Goal: Transaction & Acquisition: Purchase product/service

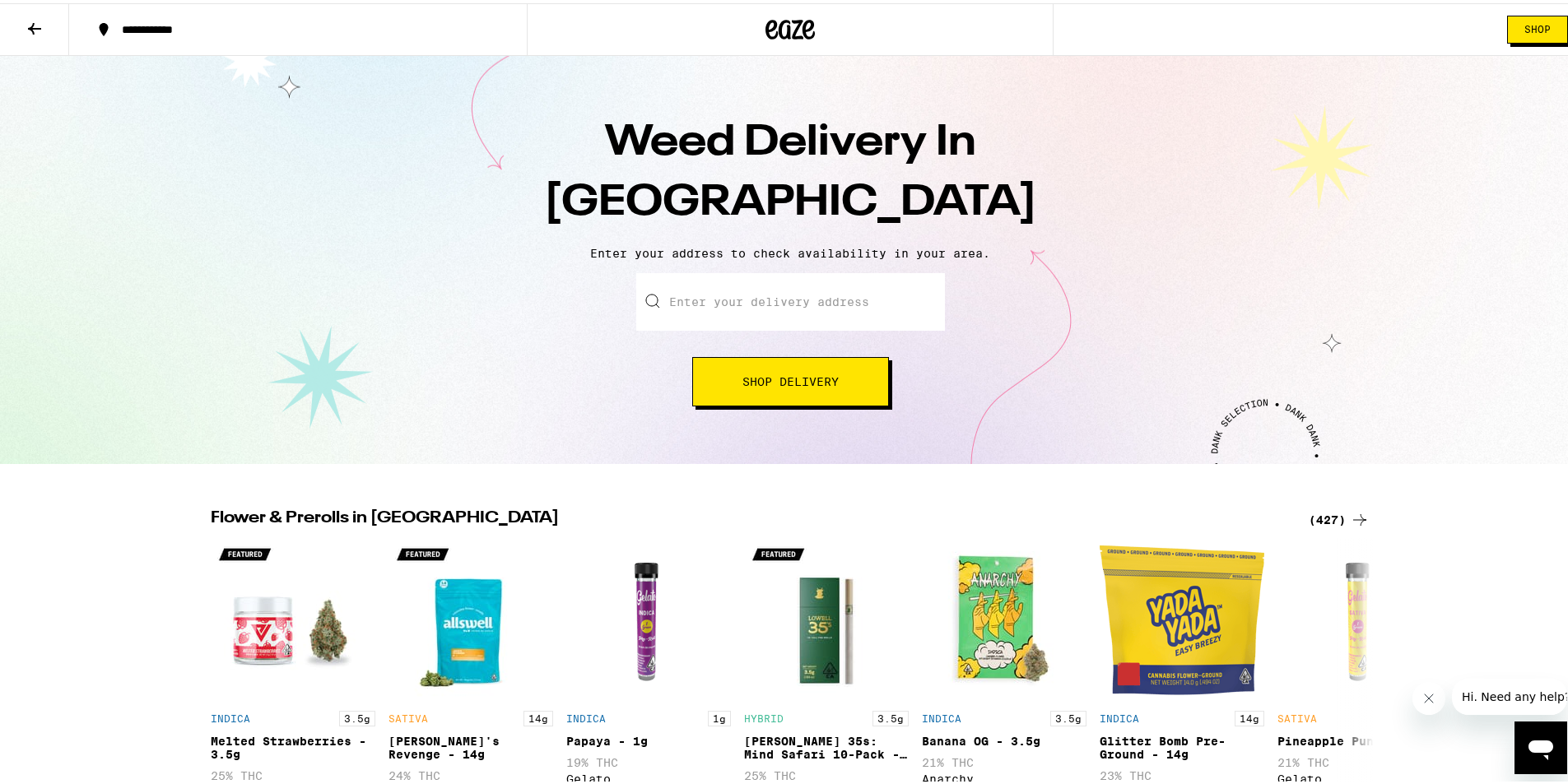
click at [802, 309] on input "Enter your delivery address" at bounding box center [791, 298] width 309 height 58
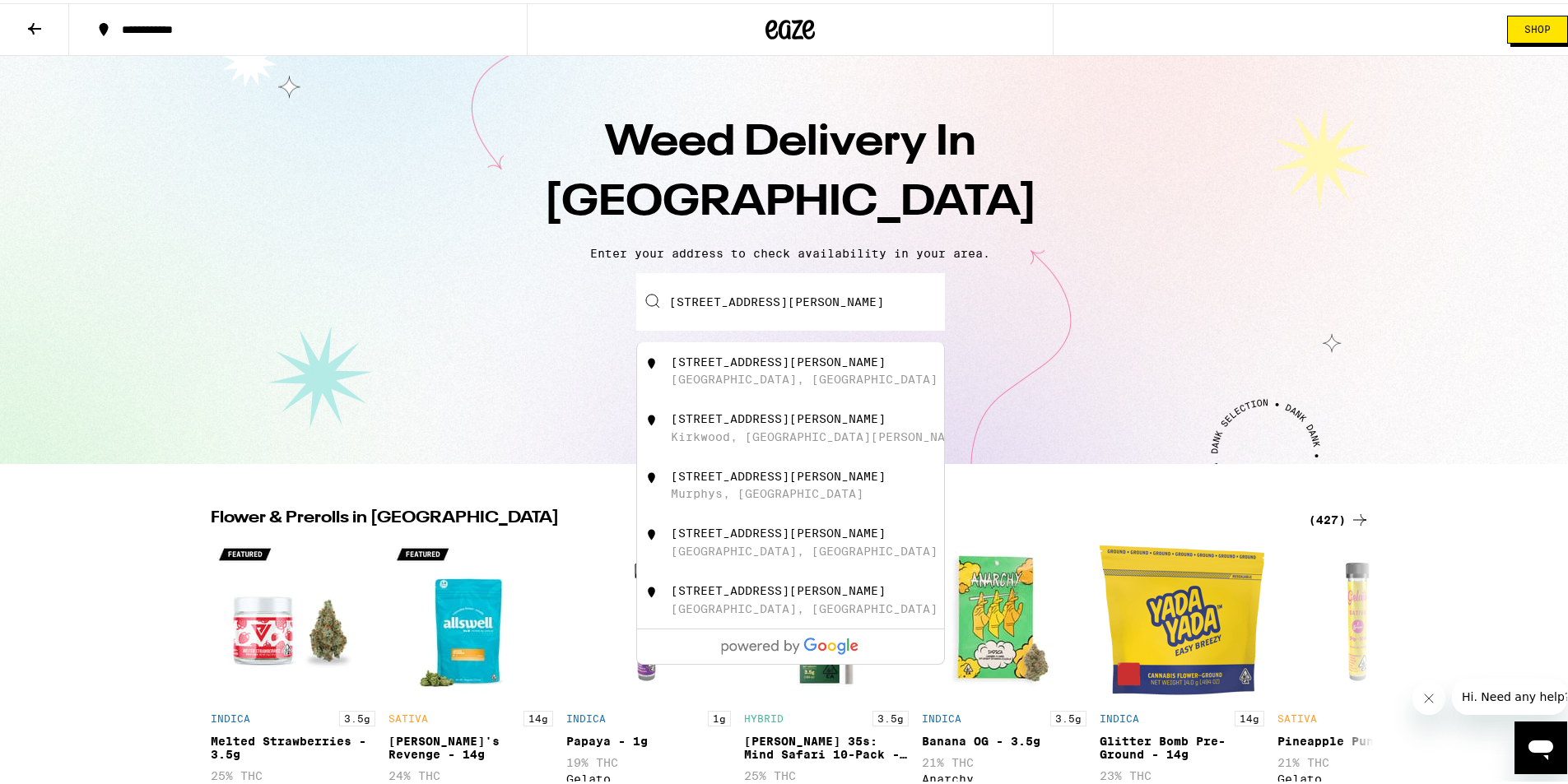
click at [741, 368] on div "[STREET_ADDRESS][PERSON_NAME]" at bounding box center [818, 367] width 294 height 31
type input "[STREET_ADDRESS][PERSON_NAME]"
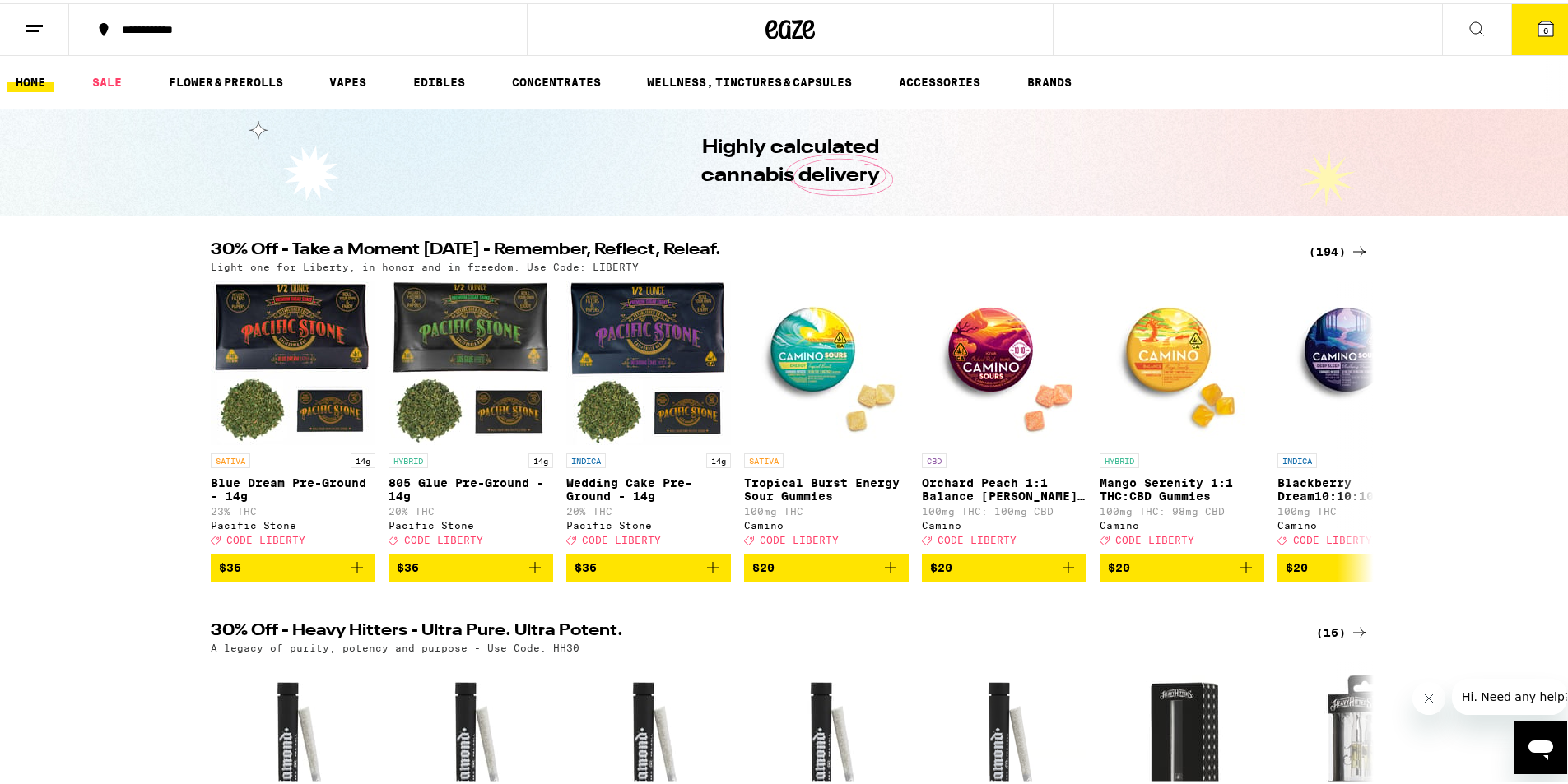
click at [1536, 25] on icon at bounding box center [1546, 26] width 20 height 20
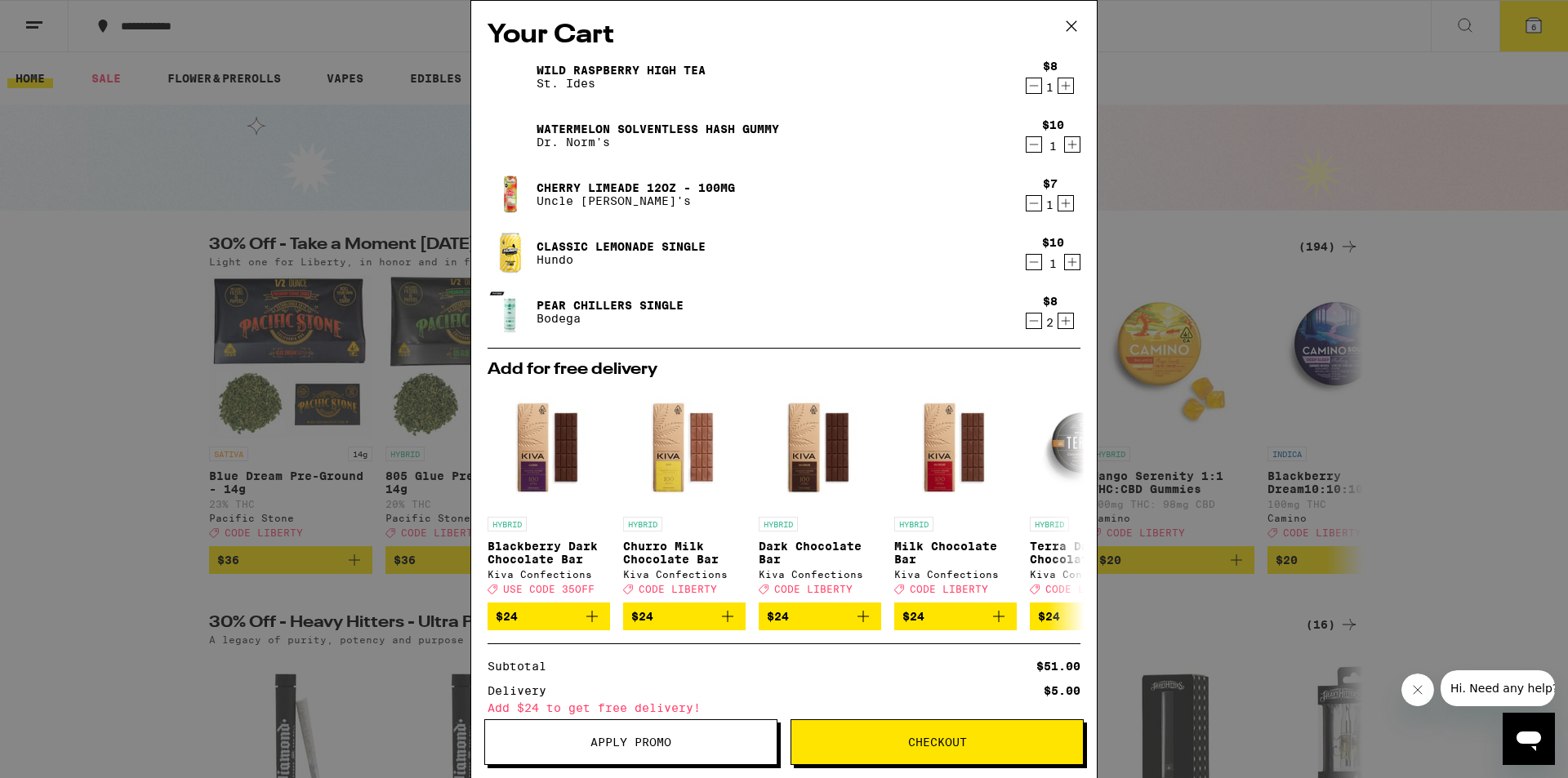
click at [1069, 22] on icon at bounding box center [1071, 26] width 24 height 24
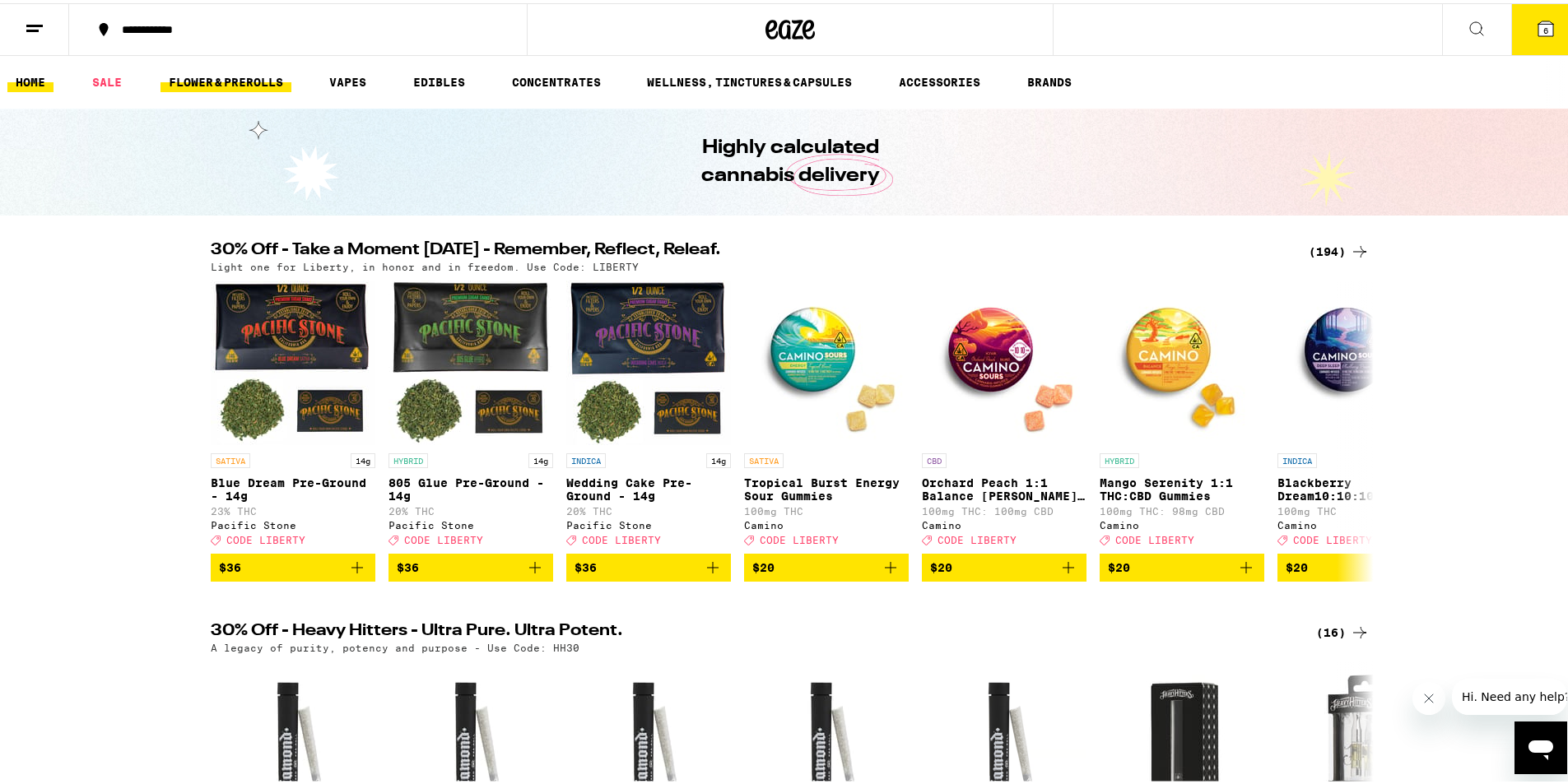
click at [241, 76] on link "FLOWER & PREROLLS" at bounding box center [226, 79] width 131 height 20
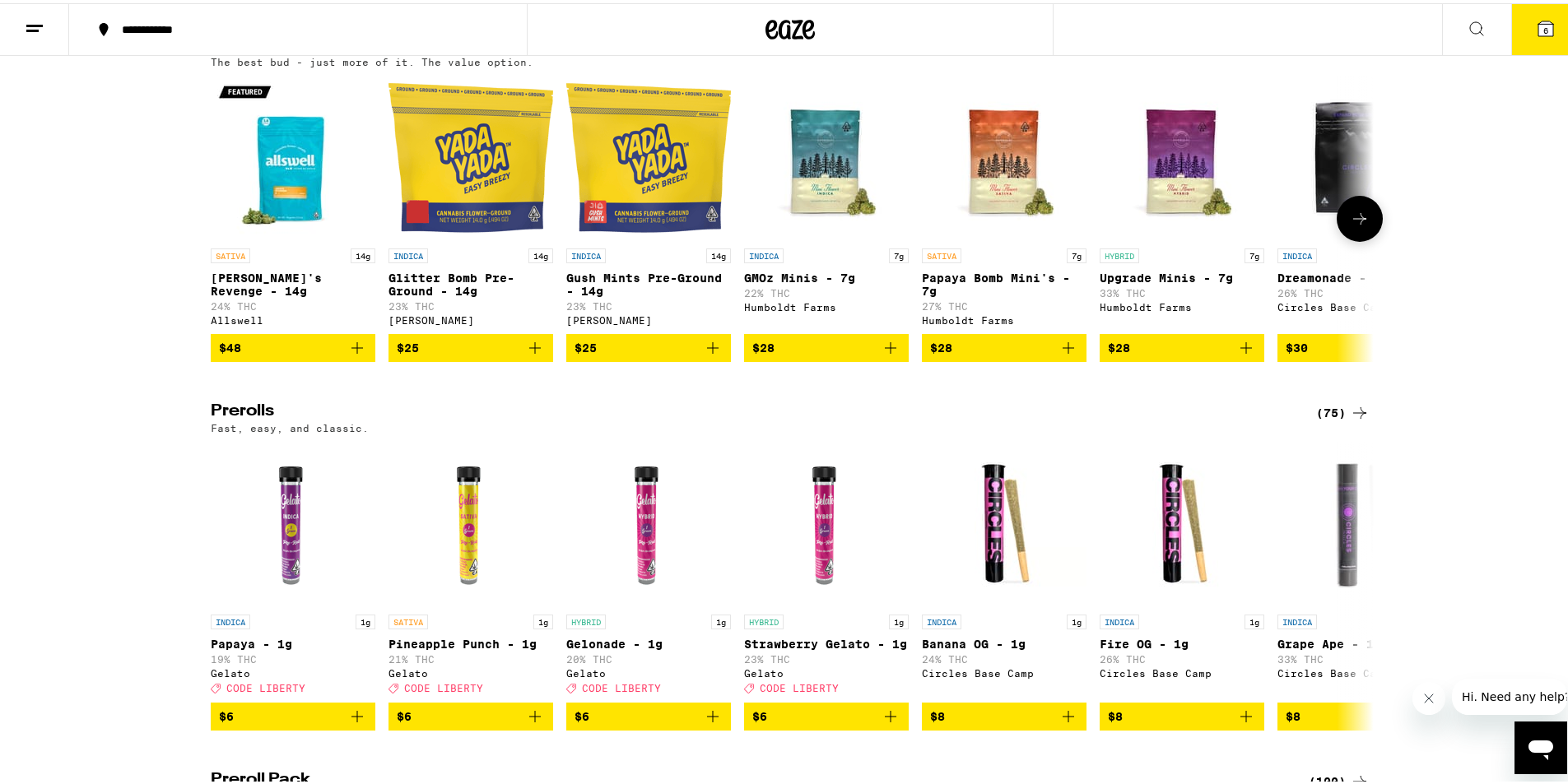
scroll to position [411, 0]
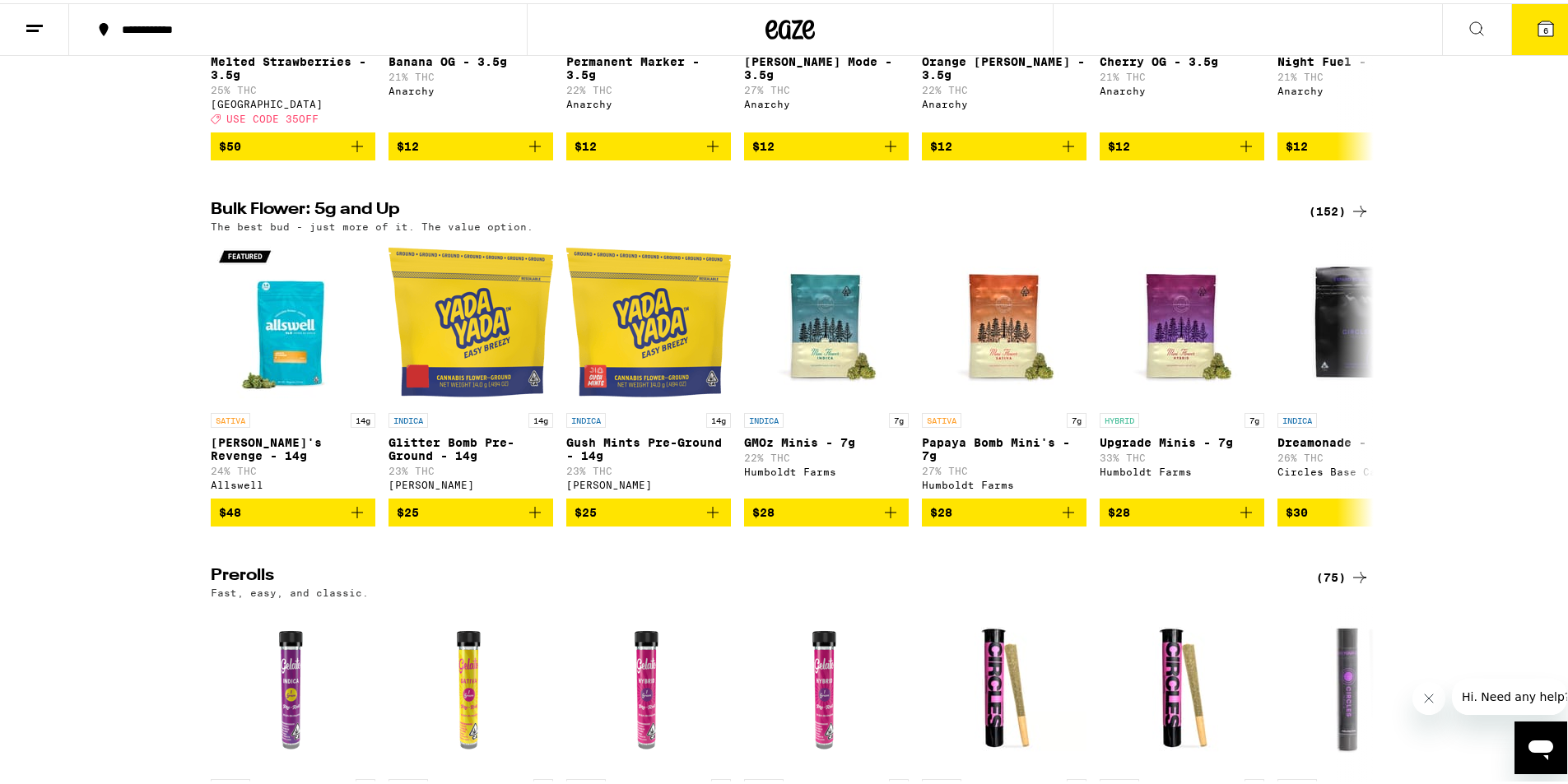
click at [1329, 218] on div "(152)" at bounding box center [1339, 208] width 61 height 20
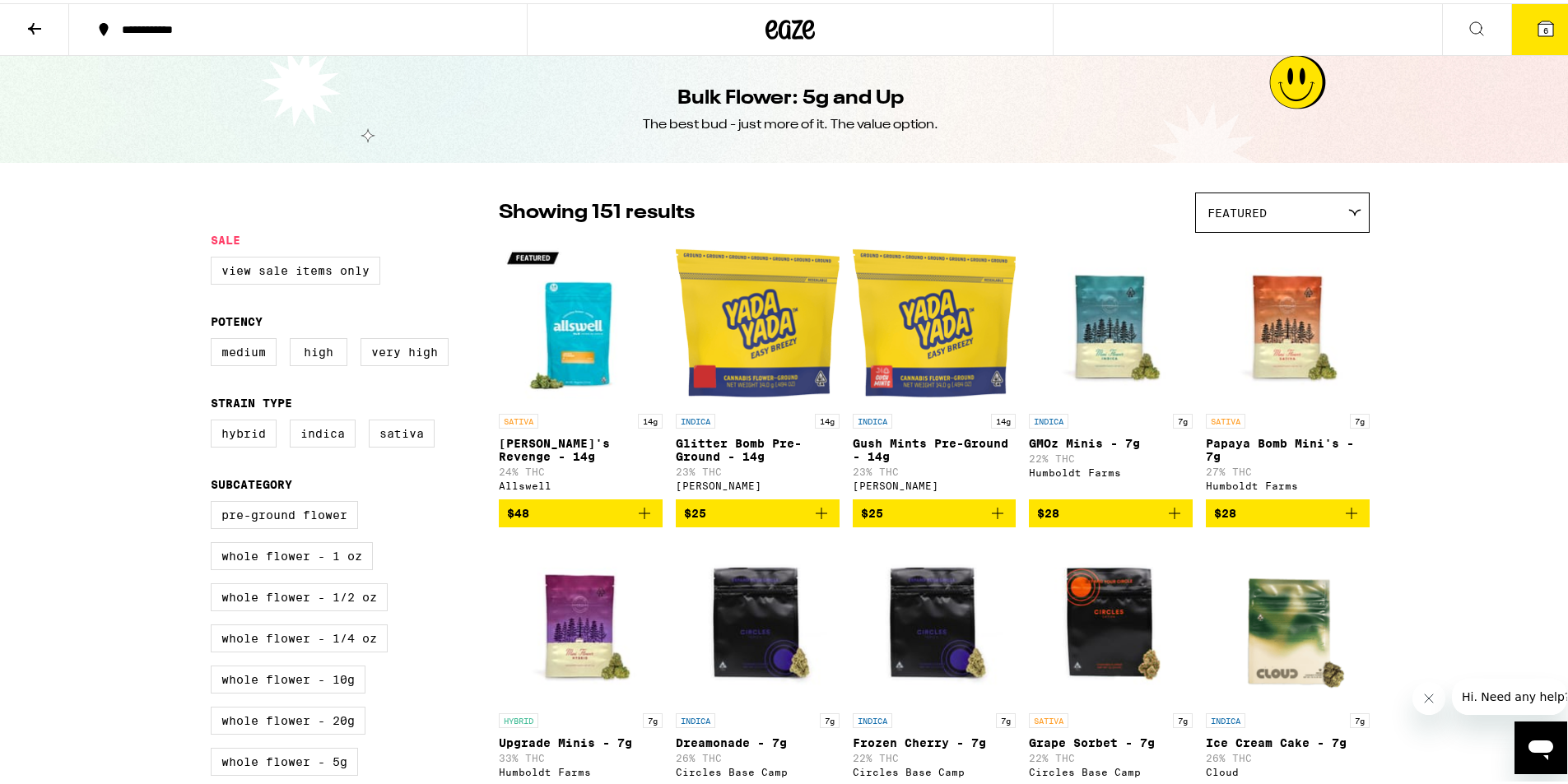
click at [742, 520] on span "$25" at bounding box center [757, 510] width 147 height 20
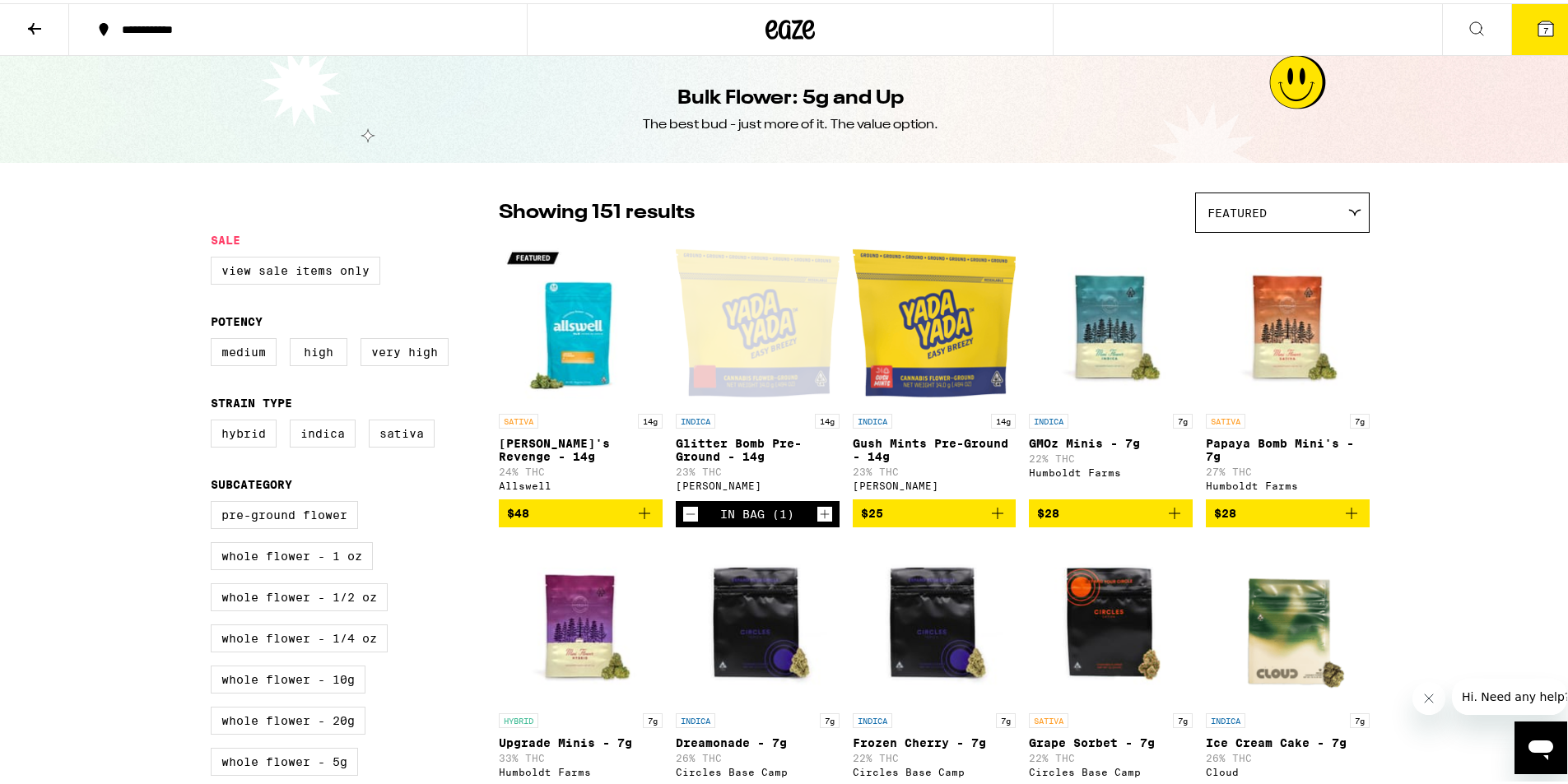
click at [1536, 31] on icon at bounding box center [1546, 26] width 20 height 20
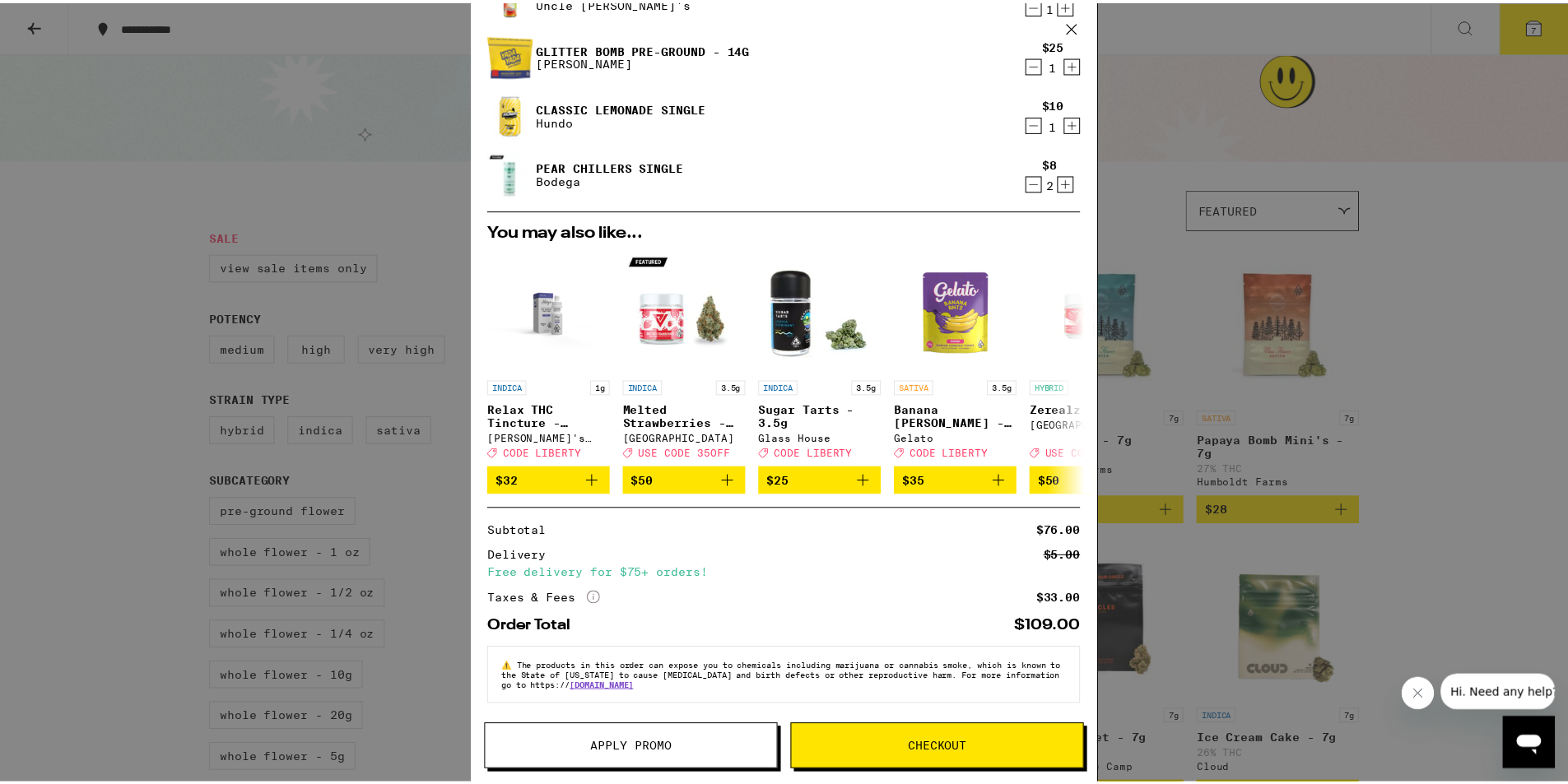
scroll to position [212, 0]
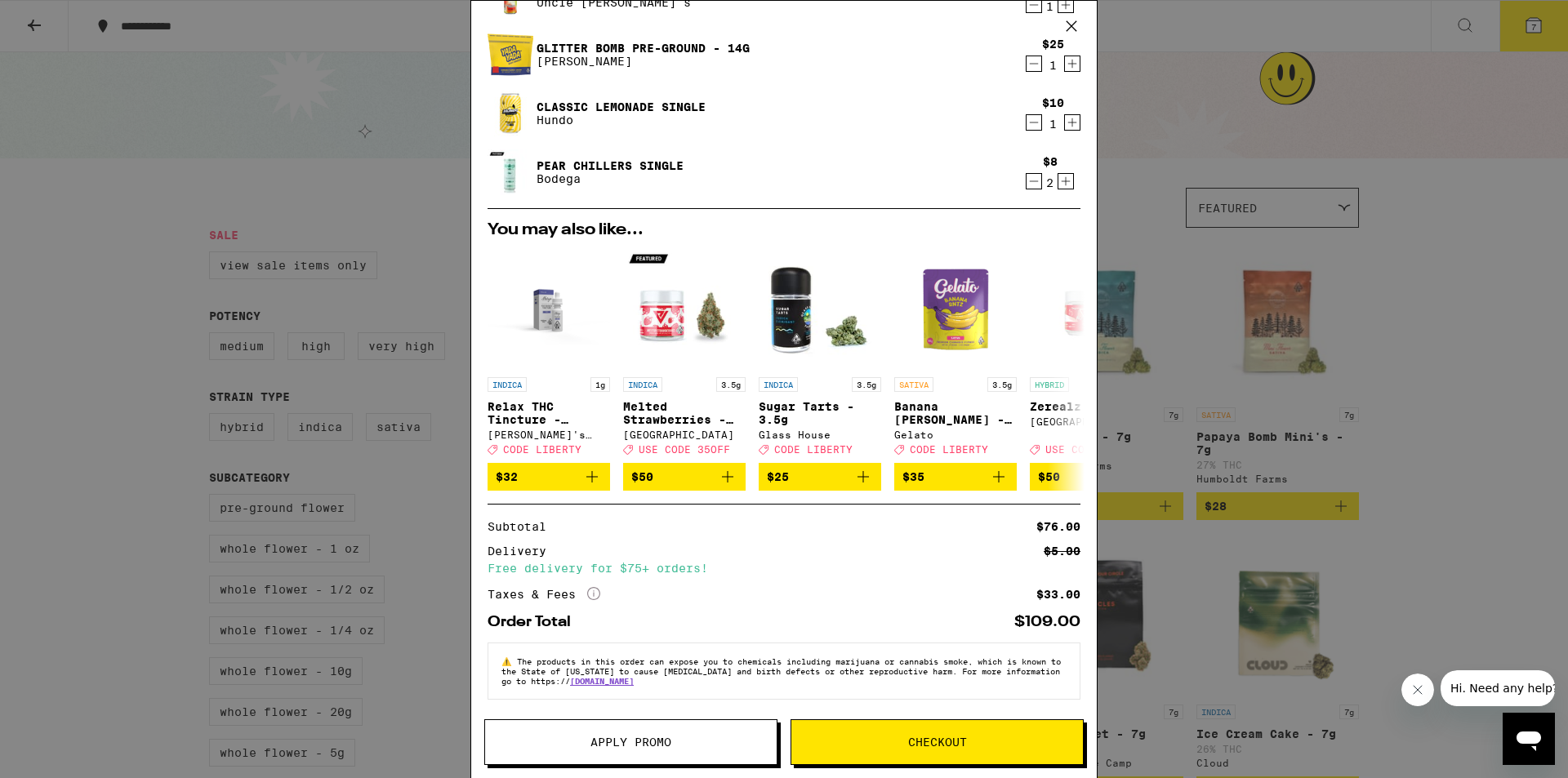
click at [970, 741] on span "Checkout" at bounding box center [937, 742] width 292 height 12
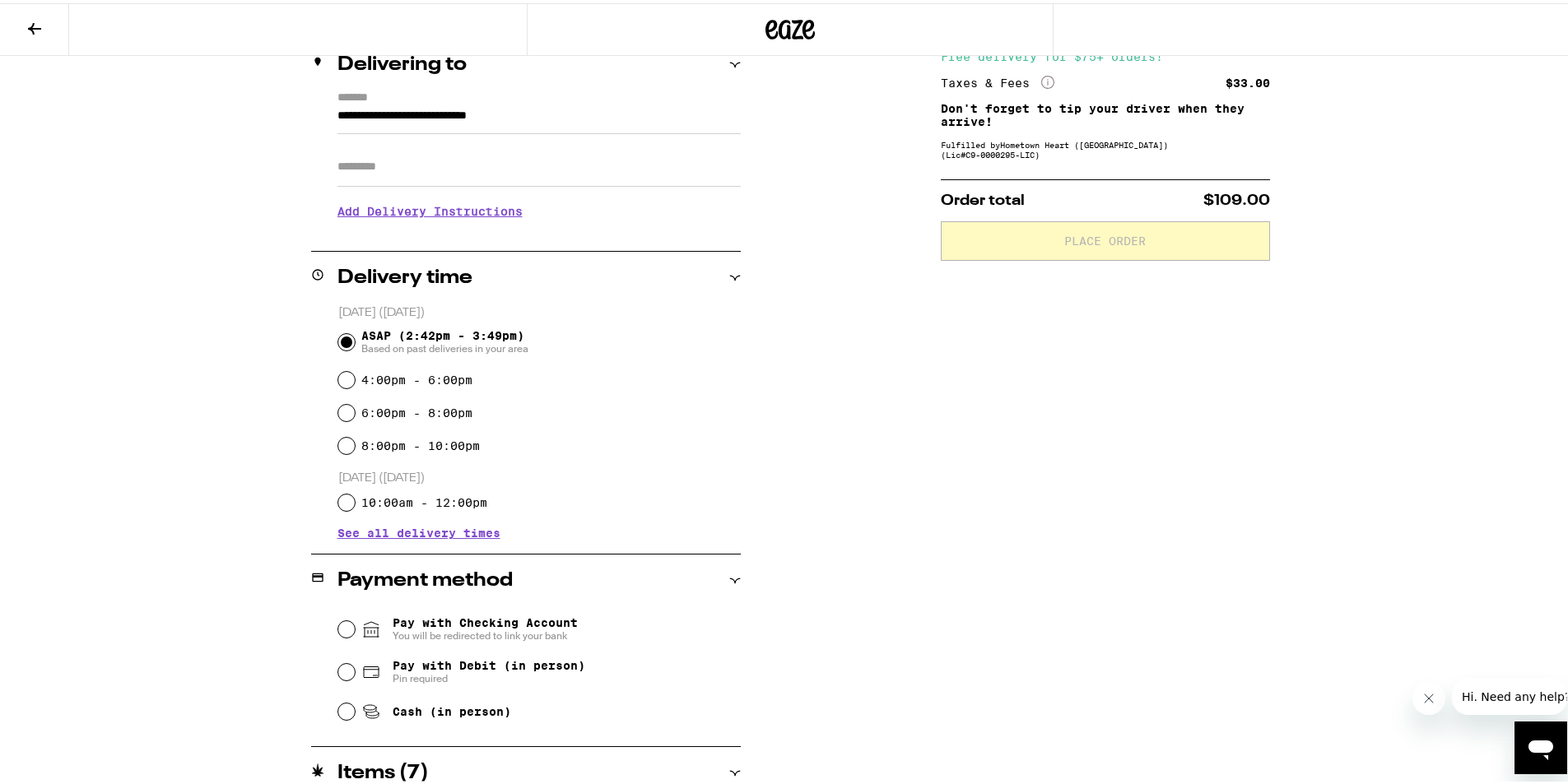
scroll to position [247, 0]
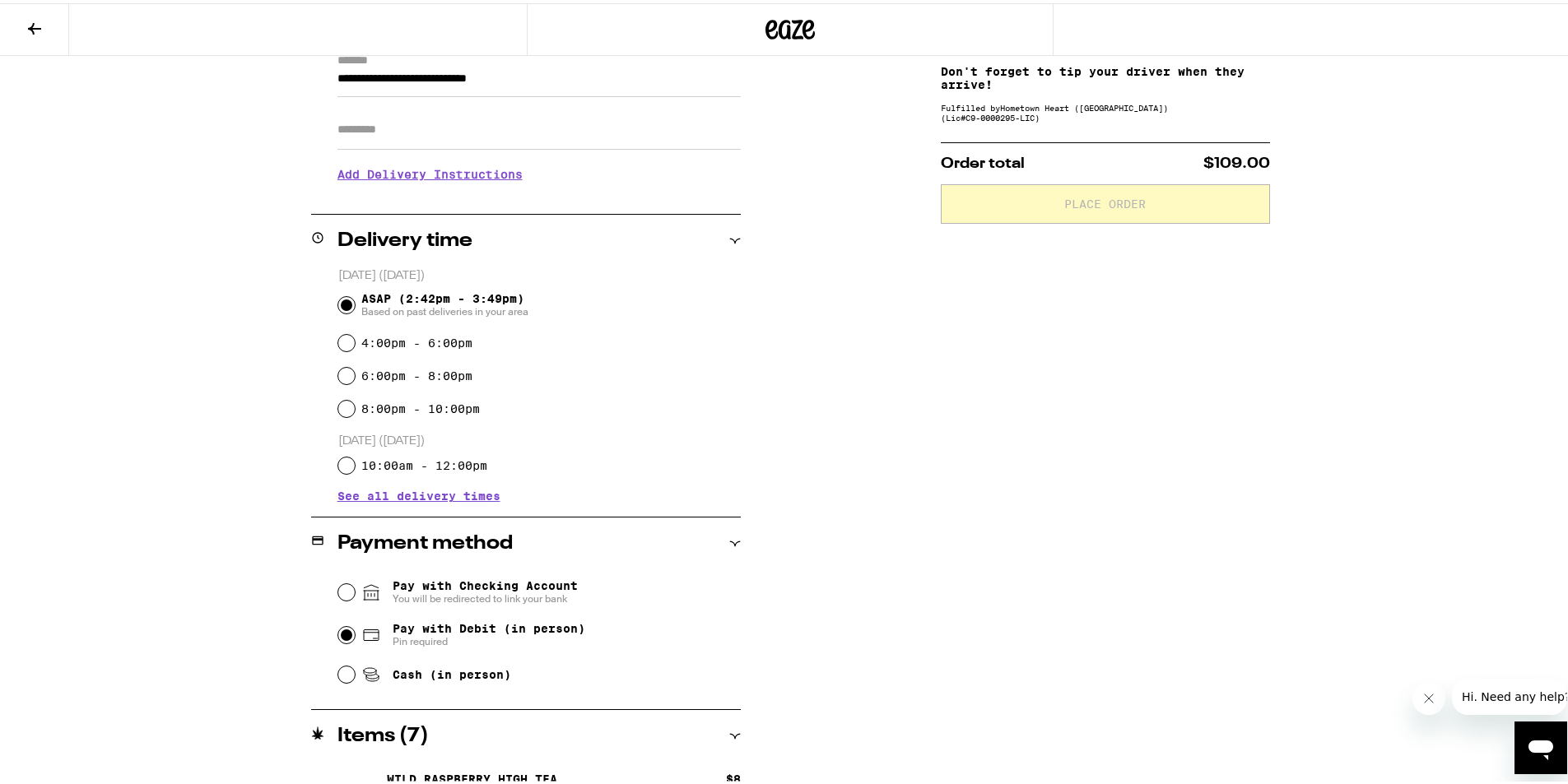
click at [343, 631] on input "Pay with Debit (in person) Pin required" at bounding box center [347, 632] width 17 height 17
radio input "true"
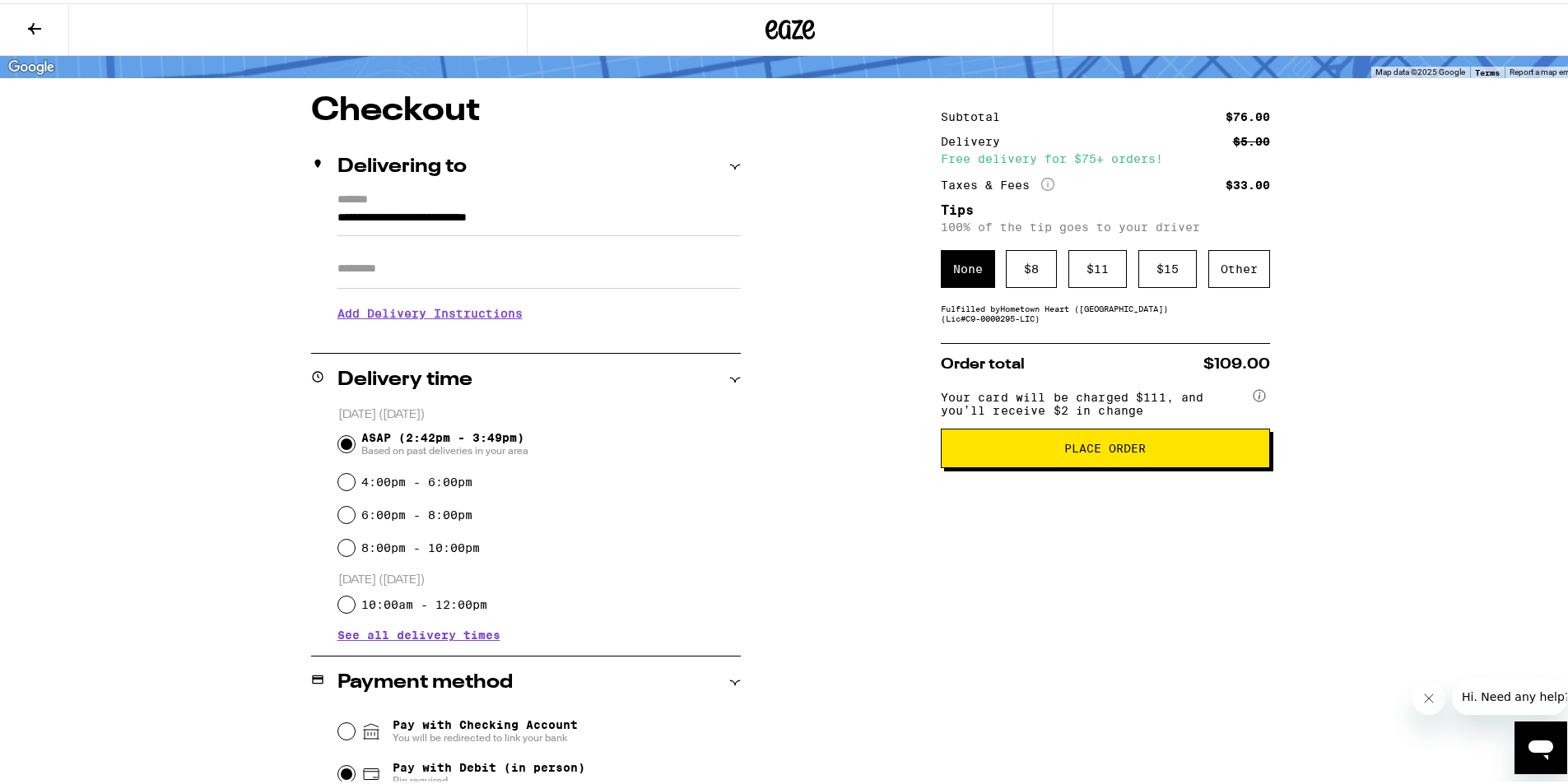
scroll to position [82, 0]
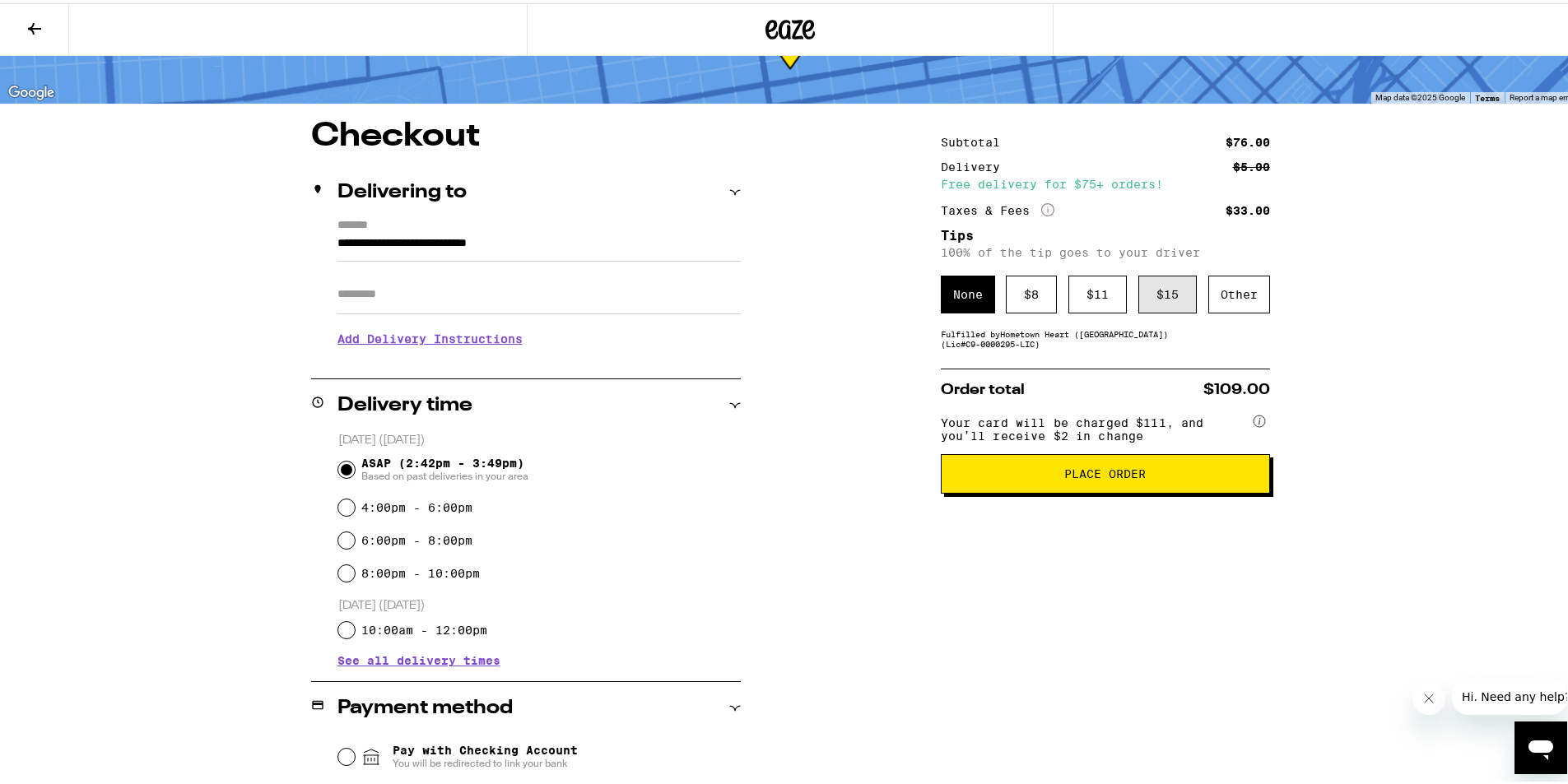
click at [1167, 284] on div "$ 15" at bounding box center [1167, 290] width 59 height 38
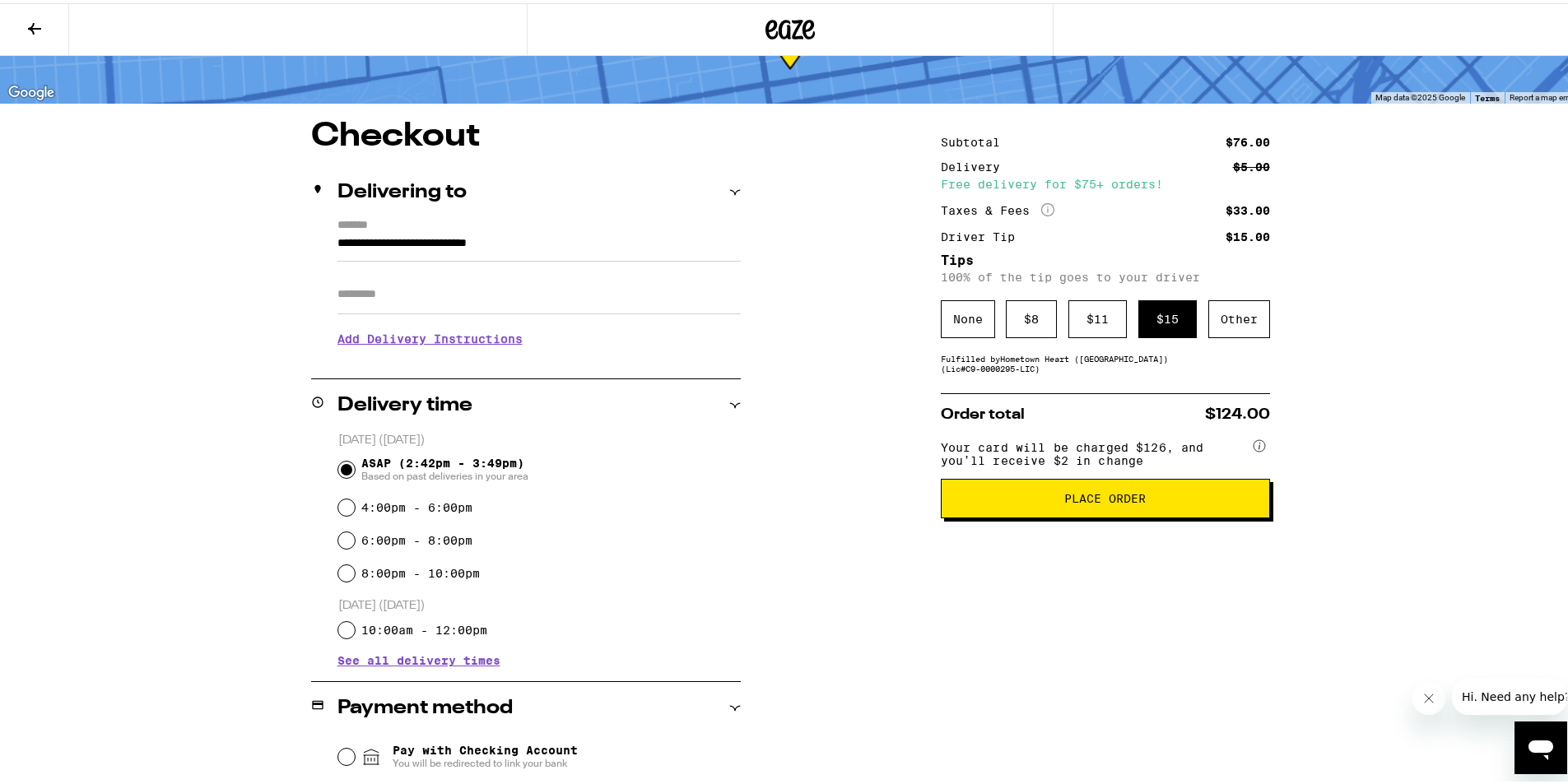
click at [400, 295] on input "Apt/Suite" at bounding box center [539, 290] width 403 height 39
type input "**********"
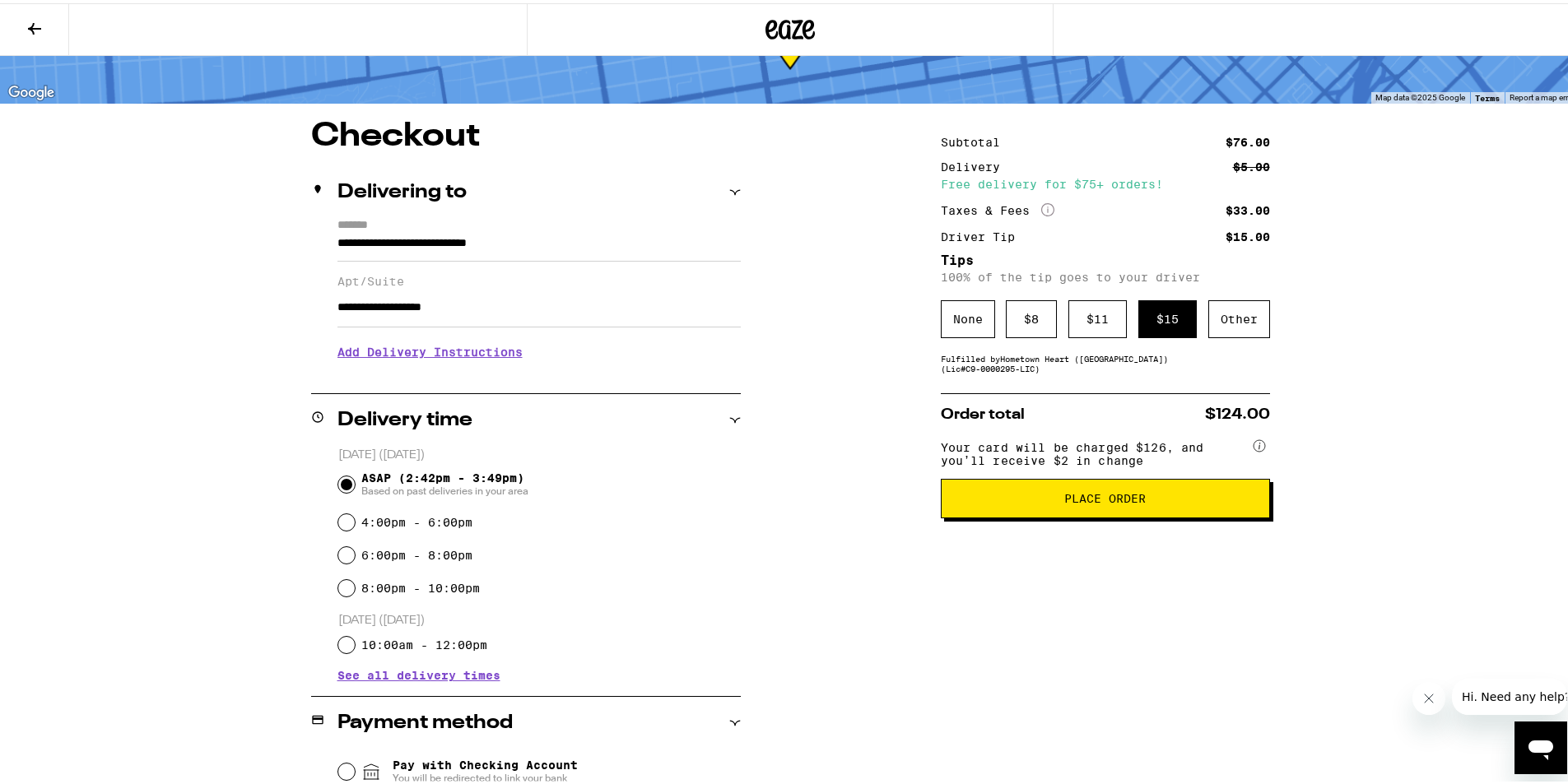
click at [500, 357] on h3 "Add Delivery Instructions" at bounding box center [539, 348] width 403 height 38
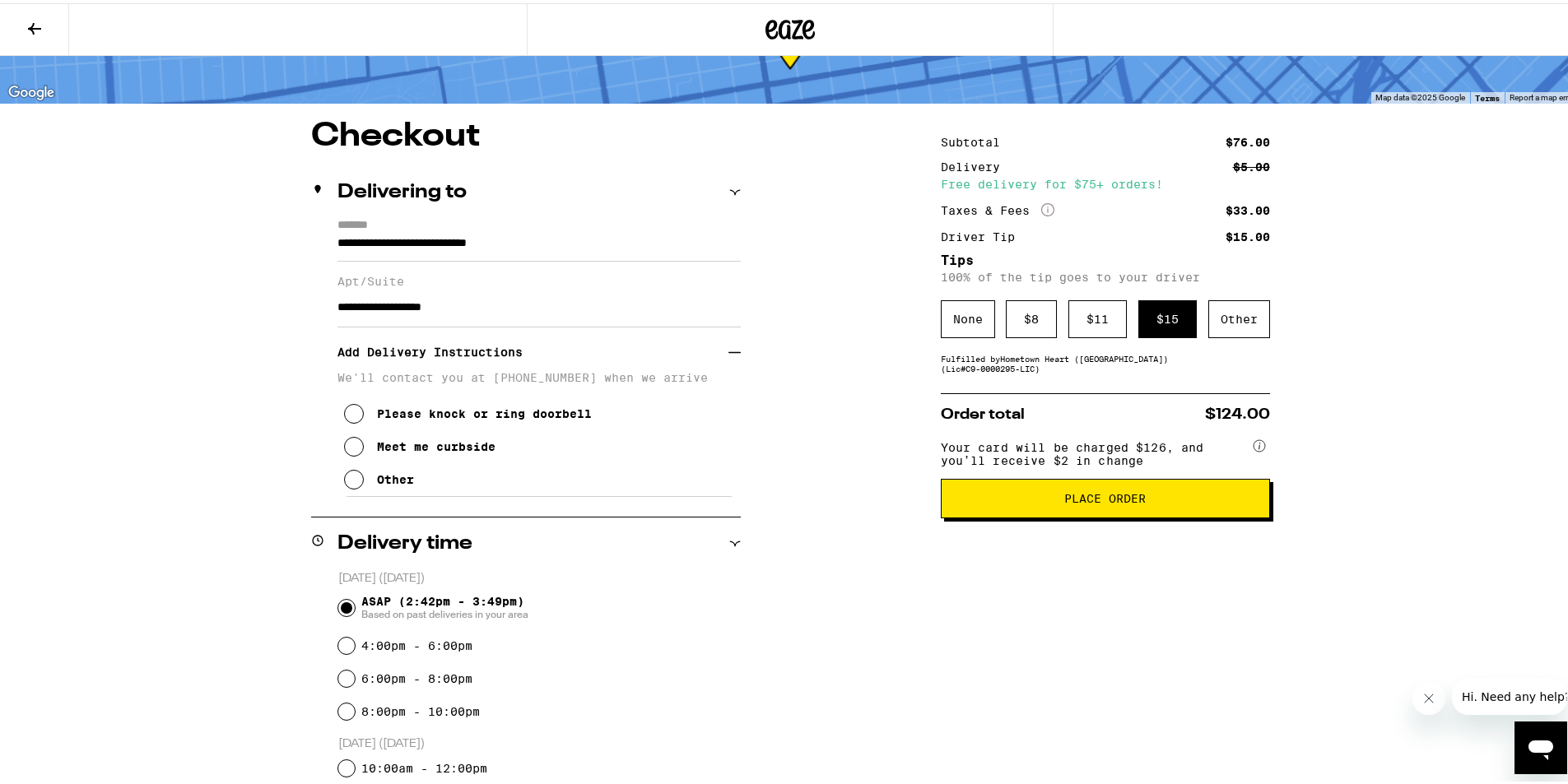
click at [352, 416] on icon at bounding box center [354, 410] width 20 height 20
click at [1030, 501] on span "Place Order" at bounding box center [1105, 495] width 302 height 12
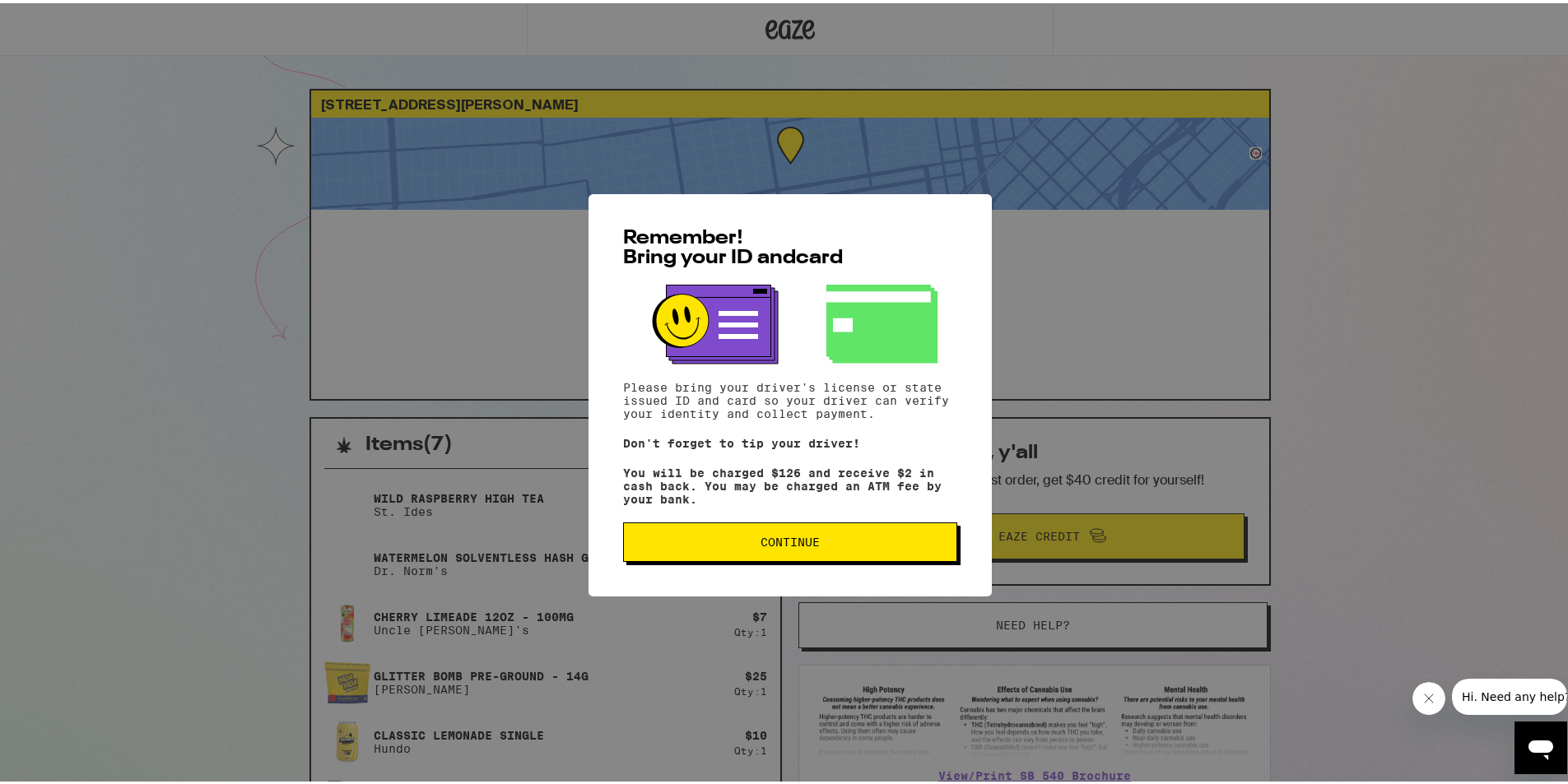
click at [842, 541] on span "Continue" at bounding box center [790, 539] width 307 height 12
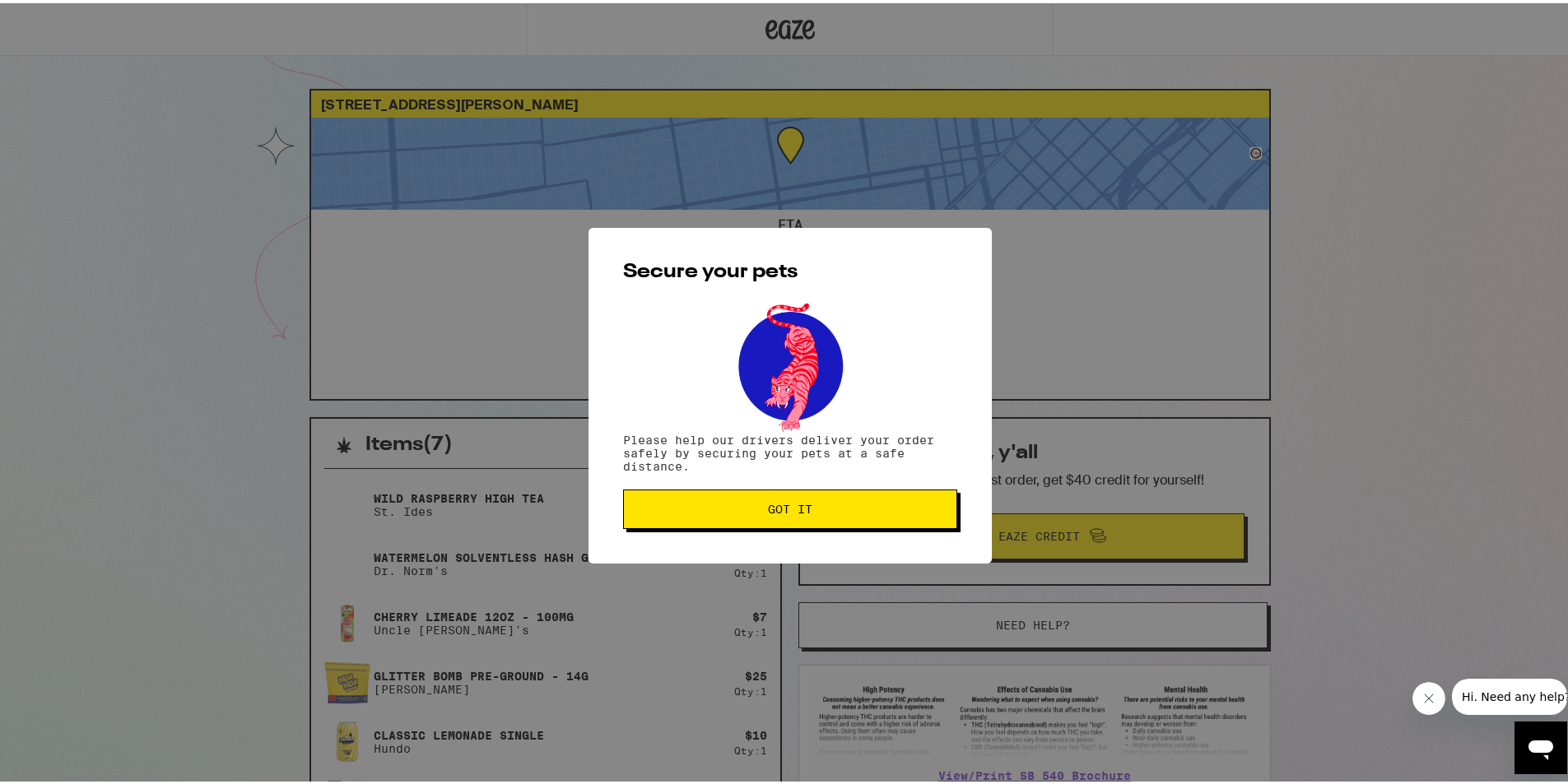
click at [755, 502] on span "Got it" at bounding box center [790, 506] width 307 height 12
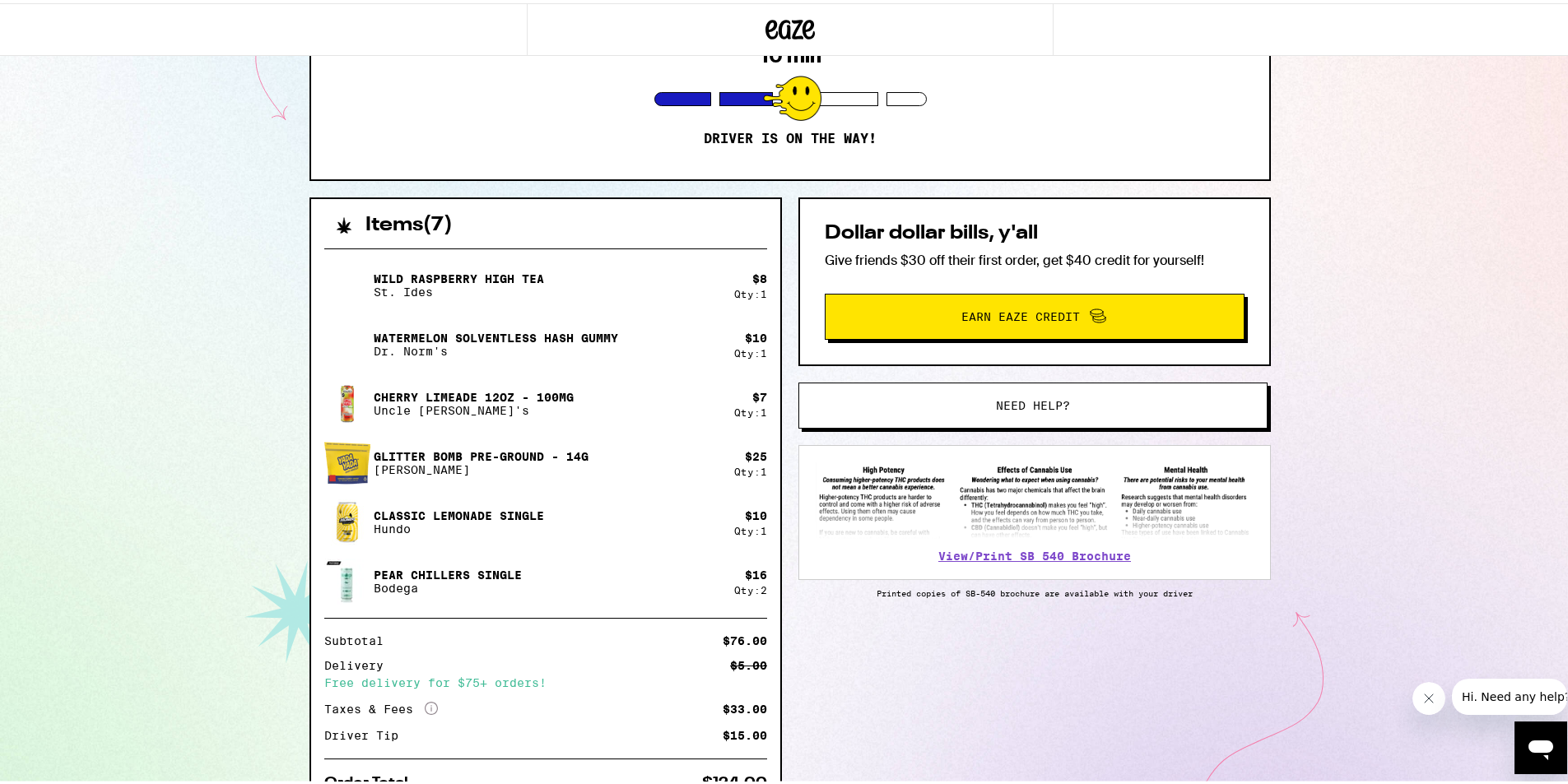
scroll to position [217, 0]
